Goal: Information Seeking & Learning: Find specific page/section

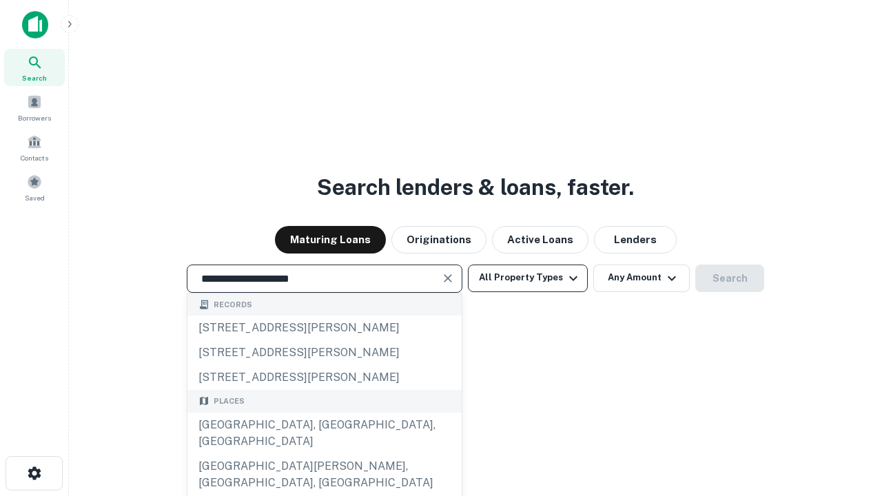
click at [324, 454] on div "[GEOGRAPHIC_DATA], [GEOGRAPHIC_DATA], [GEOGRAPHIC_DATA]" at bounding box center [324, 433] width 274 height 41
type input "**********"
click at [528, 278] on button "All Property Types" at bounding box center [528, 279] width 120 height 28
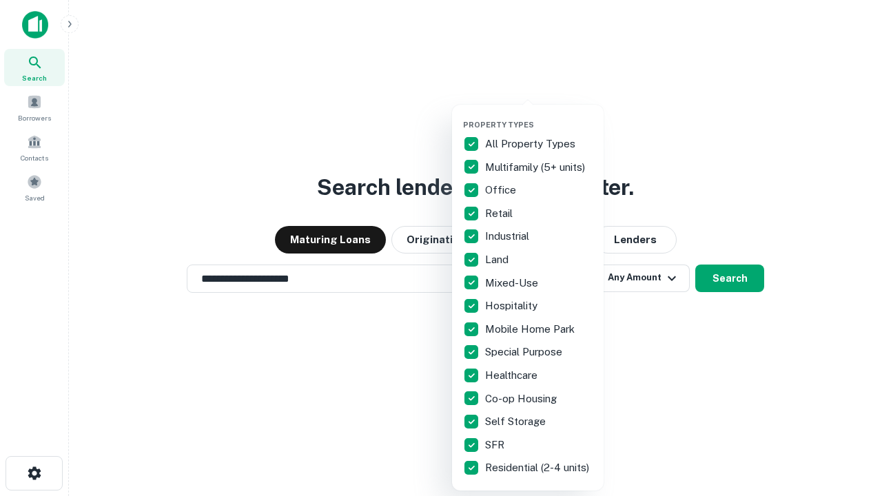
click at [539, 116] on button "button" at bounding box center [539, 116] width 152 height 1
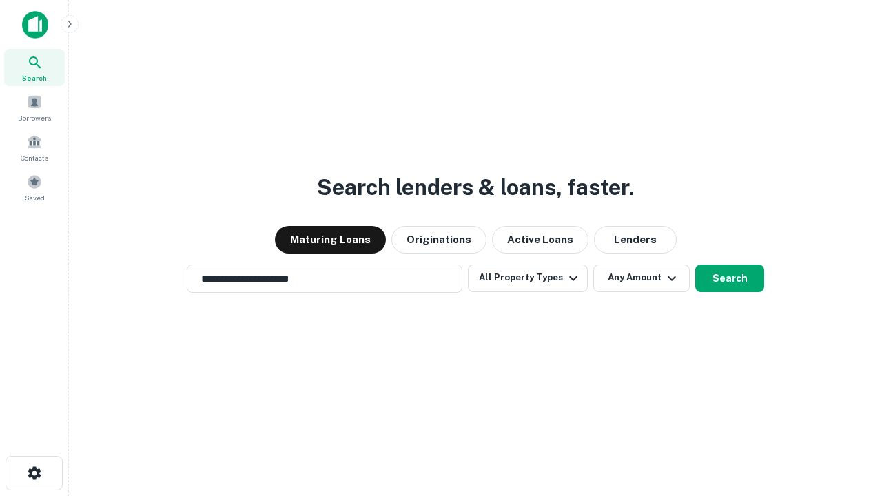
scroll to position [21, 0]
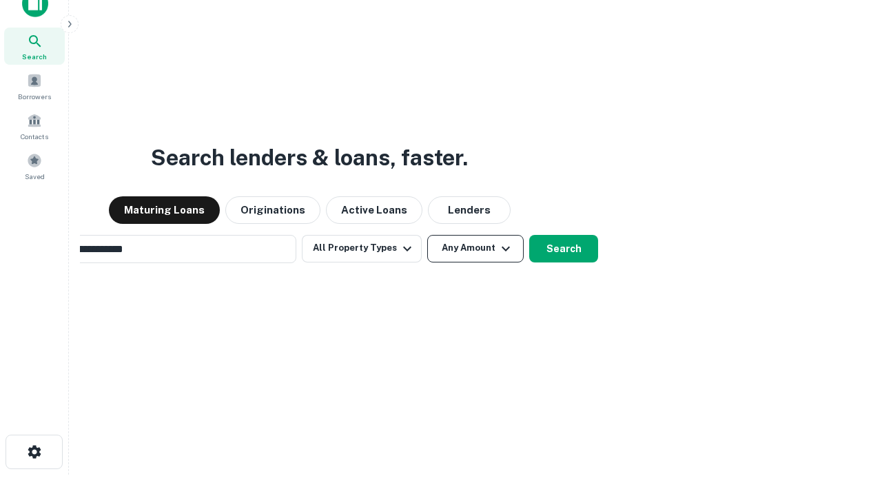
click at [427, 235] on button "Any Amount" at bounding box center [475, 249] width 96 height 28
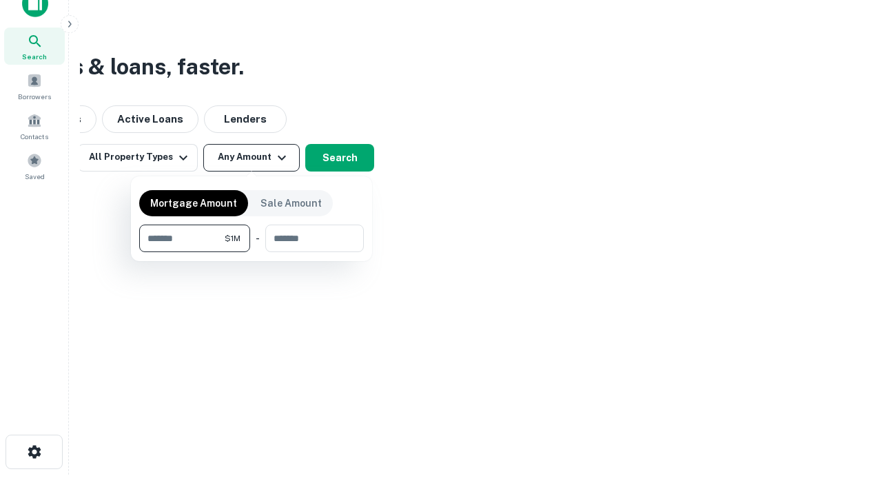
scroll to position [22, 0]
type input "*******"
click at [251, 252] on button "button" at bounding box center [251, 252] width 225 height 1
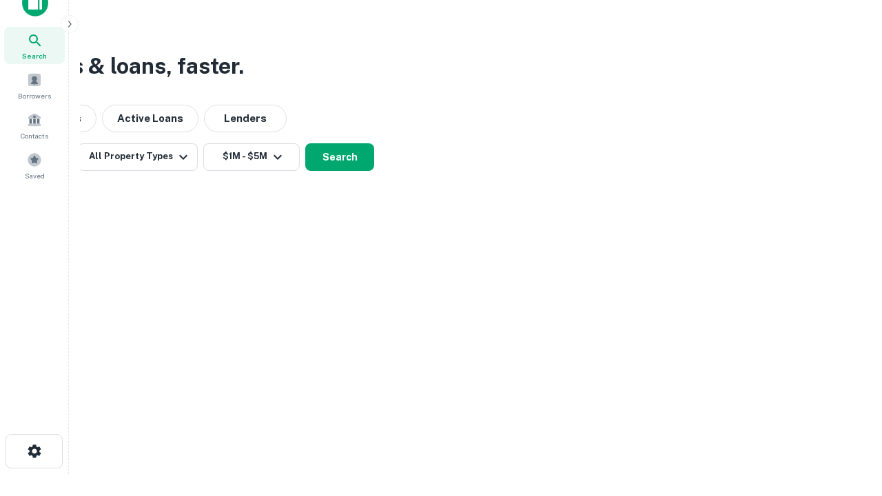
scroll to position [21, 0]
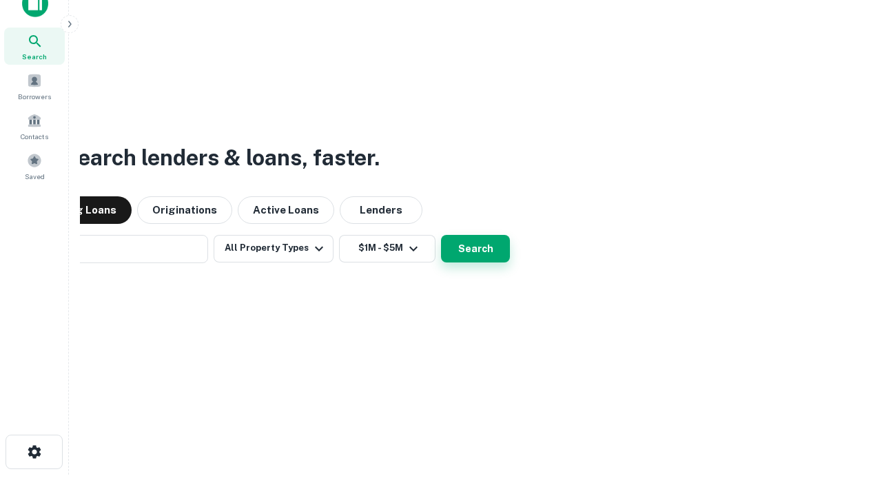
click at [441, 235] on button "Search" at bounding box center [475, 249] width 69 height 28
